Goal: Task Accomplishment & Management: Use online tool/utility

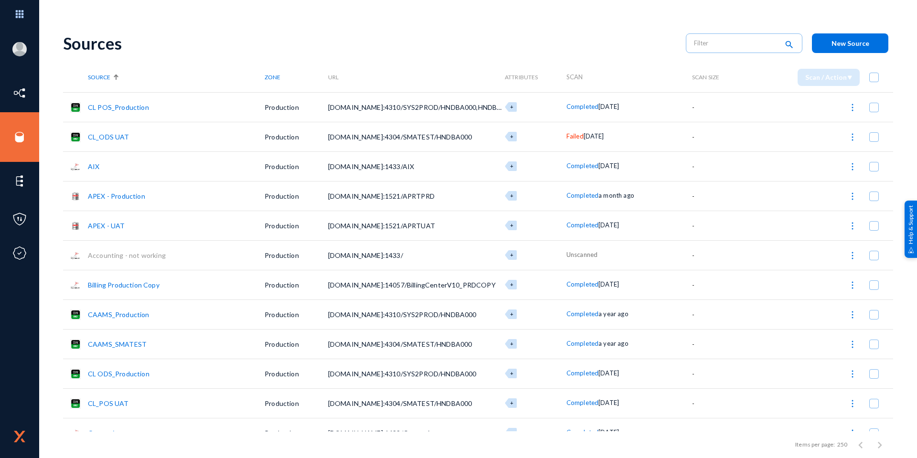
click at [124, 197] on link "APEX - Production" at bounding box center [116, 196] width 57 height 8
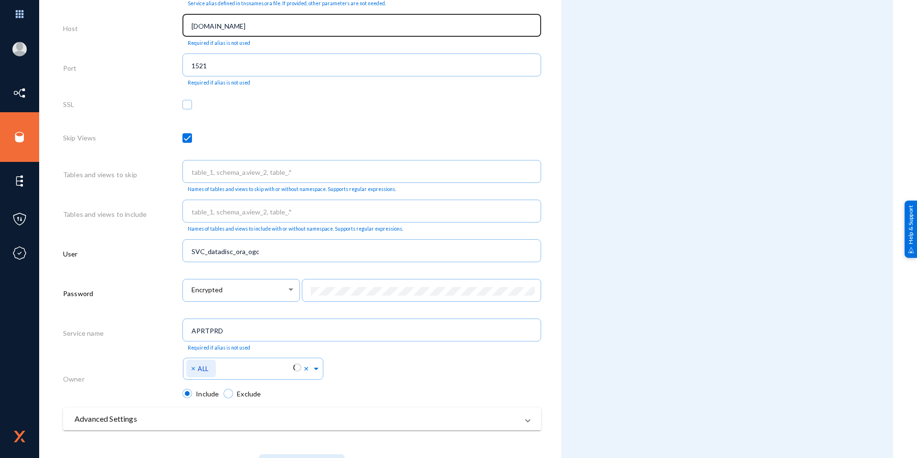
scroll to position [380, 0]
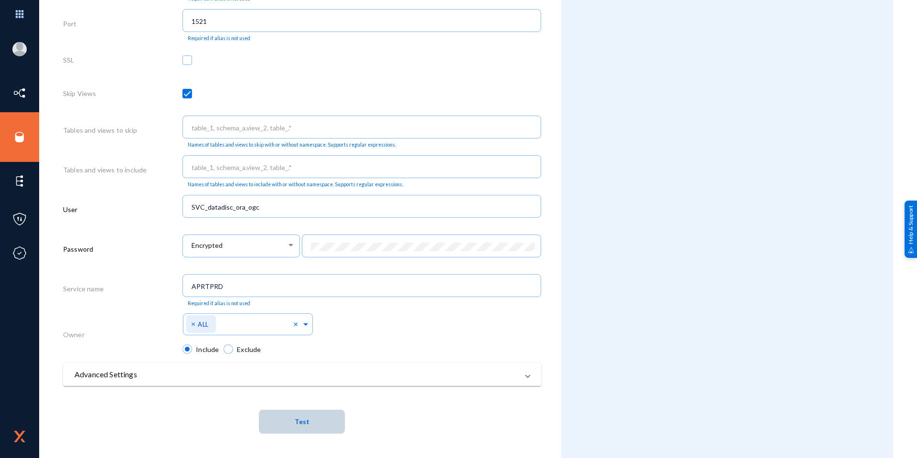
click at [302, 421] on span "Test" at bounding box center [302, 422] width 15 height 8
click at [214, 376] on mat-panel-title "Advanced Settings" at bounding box center [297, 374] width 444 height 11
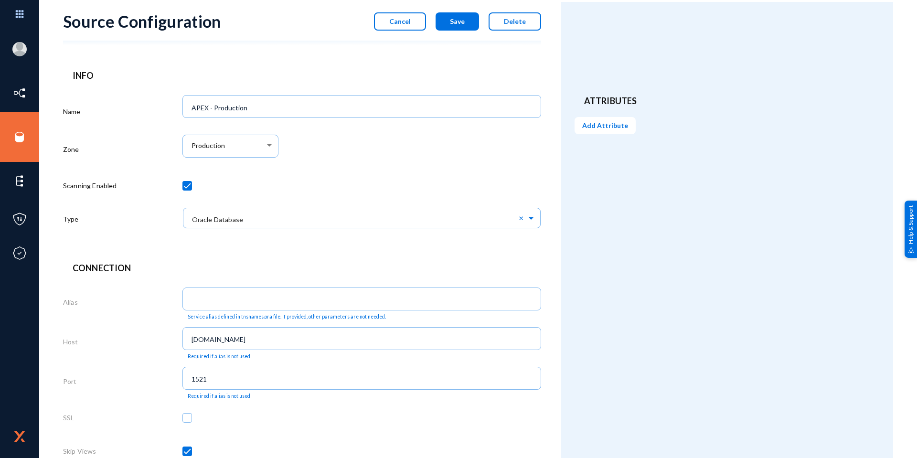
scroll to position [0, 0]
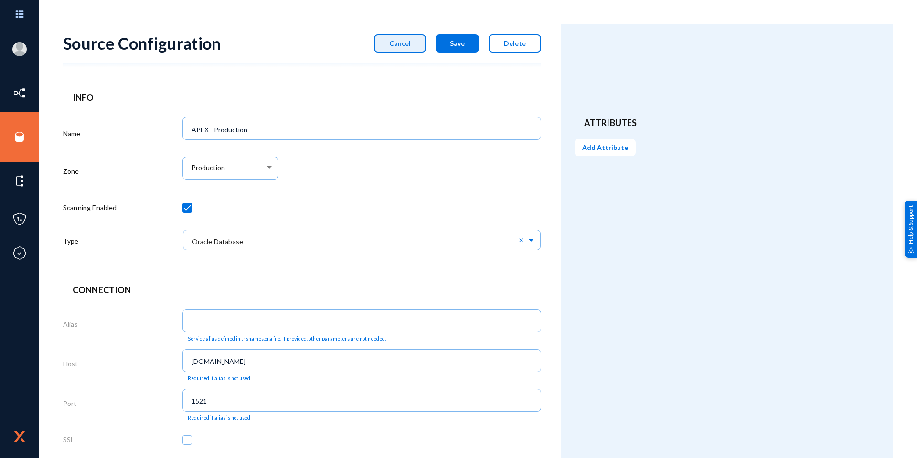
click at [417, 38] on button "Cancel" at bounding box center [400, 43] width 52 height 18
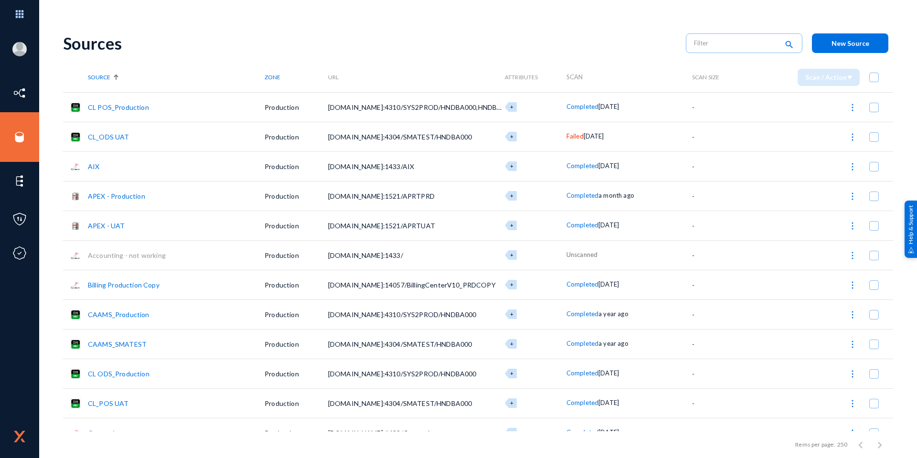
click at [869, 195] on span at bounding box center [874, 197] width 10 height 10
click at [874, 201] on input "checkbox" at bounding box center [874, 201] width 1 height 1
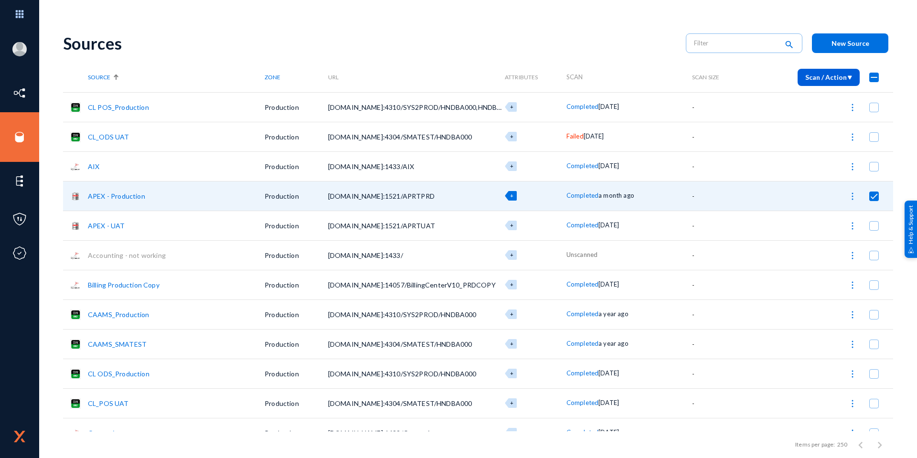
click at [849, 198] on img at bounding box center [853, 197] width 10 height 10
click at [815, 217] on button "Start Scan" at bounding box center [810, 220] width 97 height 23
checkbox input "false"
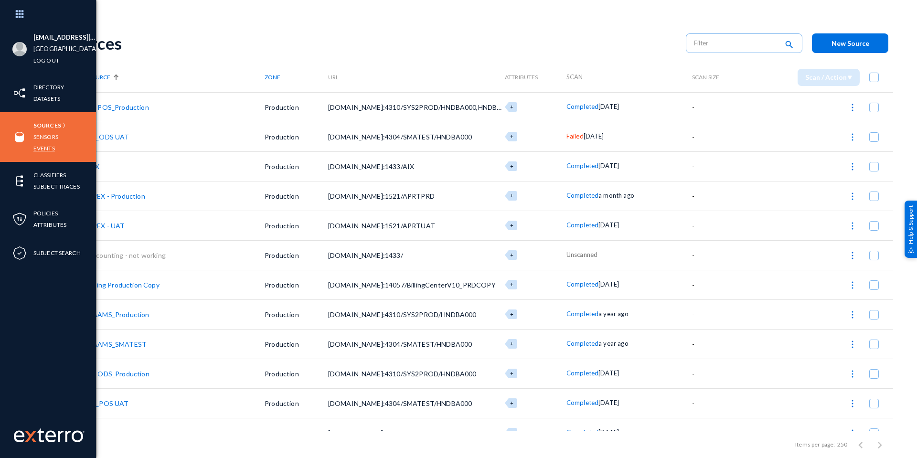
click at [48, 147] on link "Events" at bounding box center [43, 148] width 21 height 11
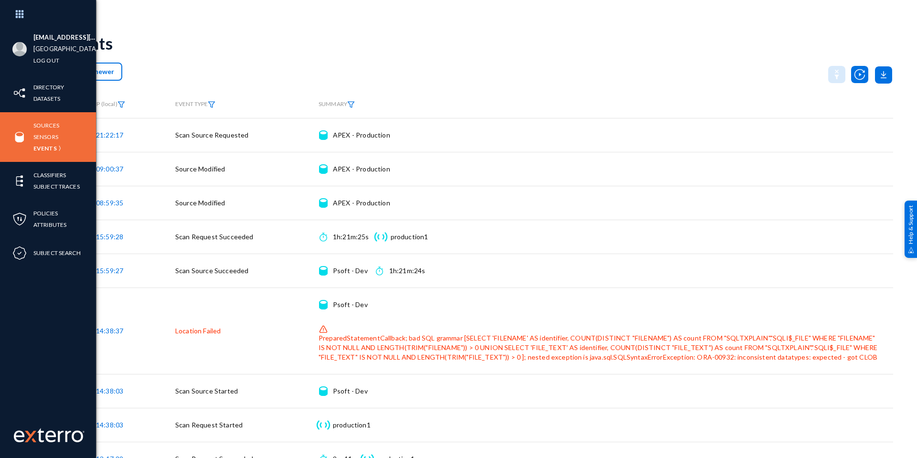
click at [108, 71] on span "Load newer" at bounding box center [92, 71] width 43 height 8
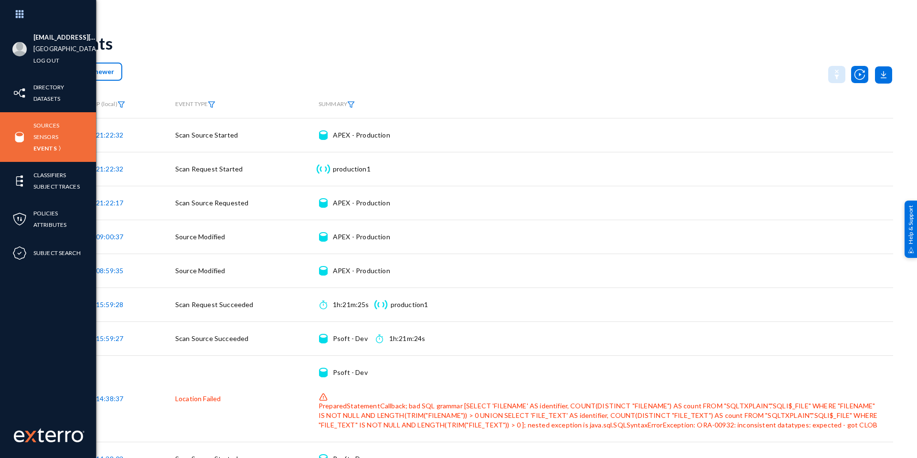
click at [93, 71] on span "Load newer" at bounding box center [92, 71] width 43 height 8
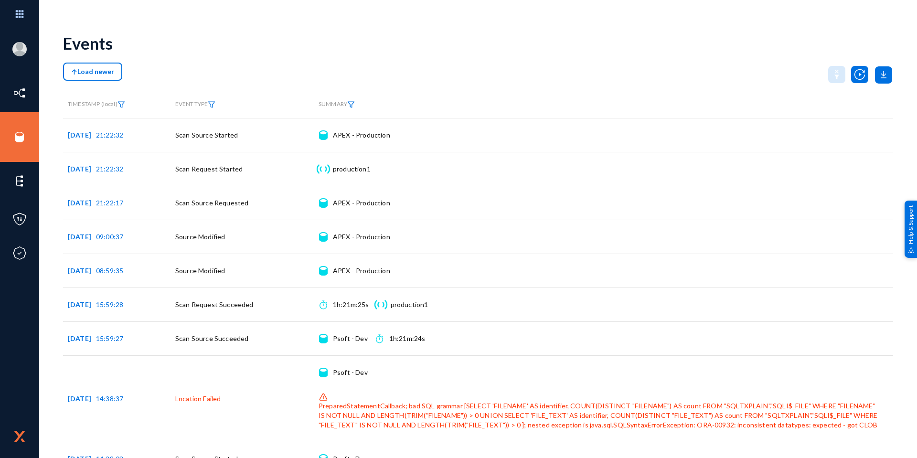
click at [91, 71] on span "Load newer" at bounding box center [92, 71] width 43 height 8
